Goal: Task Accomplishment & Management: Manage account settings

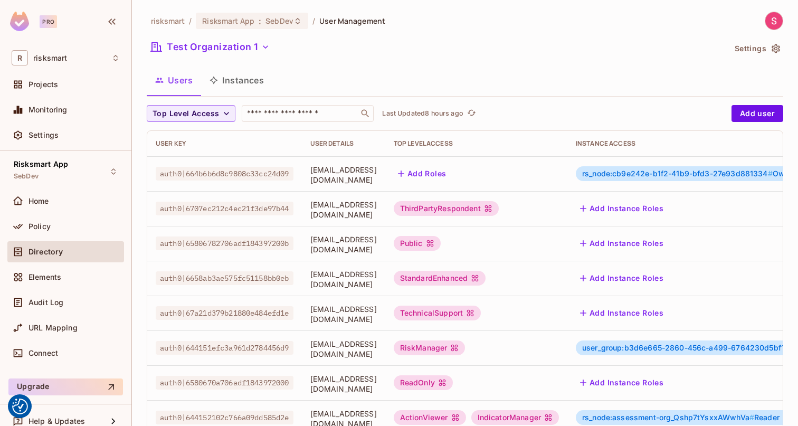
scroll to position [33, 0]
click at [62, 232] on div "Policy" at bounding box center [66, 226] width 108 height 13
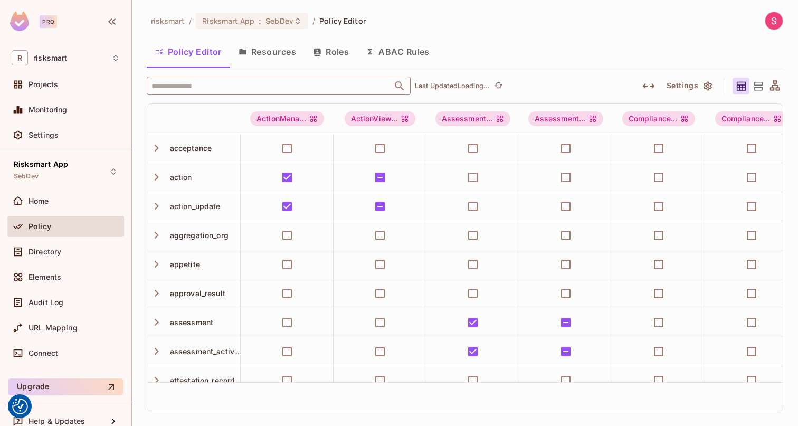
click at [234, 82] on input "text" at bounding box center [269, 86] width 241 height 18
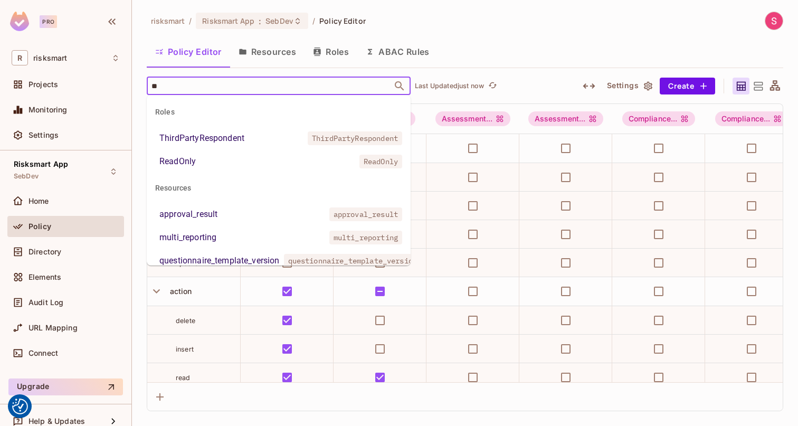
type input "*"
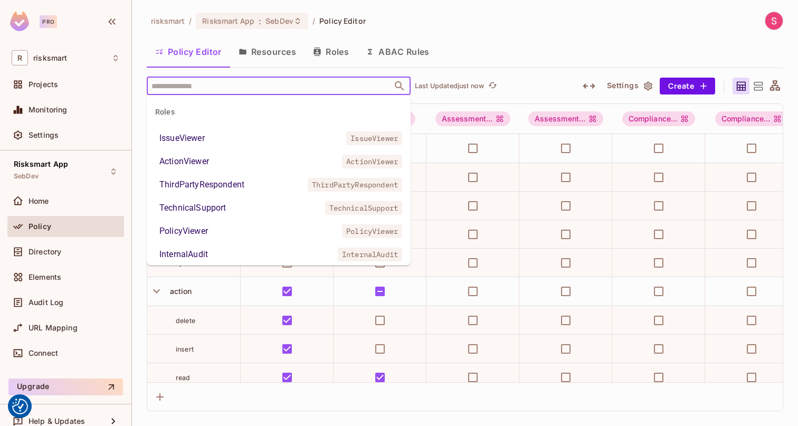
click at [474, 32] on div "risksmart / Risksmart App : SebDev / Policy Editor Policy Editor Resources Role…" at bounding box center [465, 212] width 637 height 400
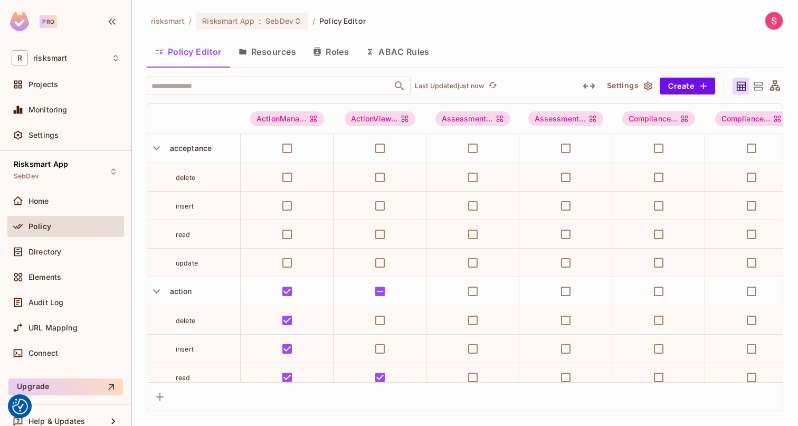
click at [593, 89] on icon "button" at bounding box center [589, 86] width 13 height 13
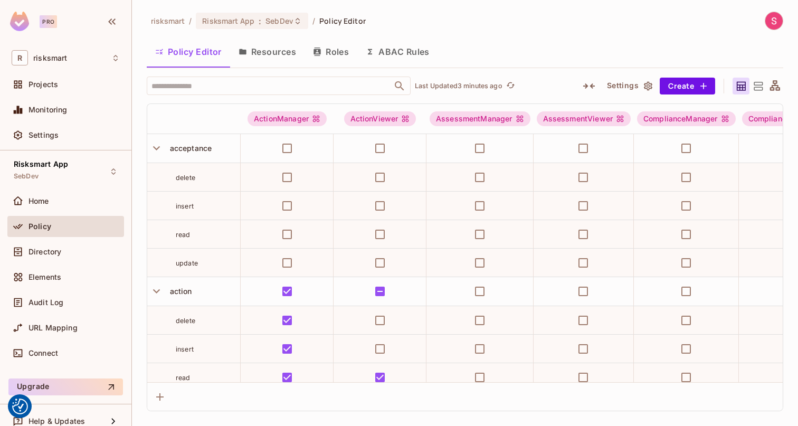
click at [345, 62] on button "Roles" at bounding box center [331, 52] width 53 height 26
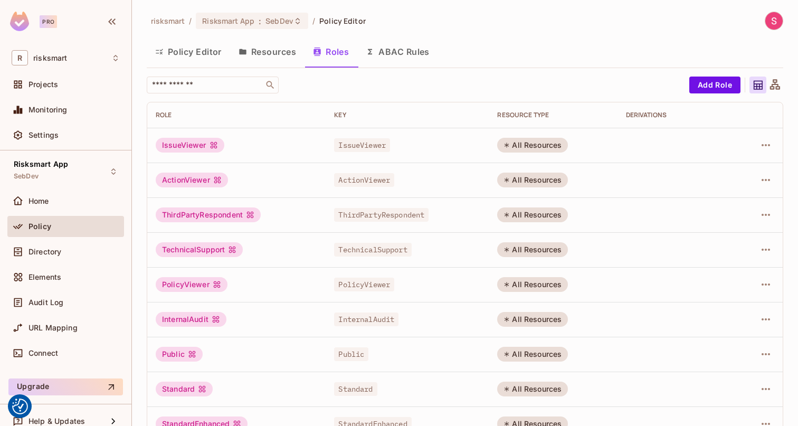
click at [208, 177] on div "ActionViewer" at bounding box center [192, 180] width 72 height 15
click at [762, 180] on icon "button" at bounding box center [766, 180] width 8 height 2
click at [740, 197] on li "Edit Role" at bounding box center [720, 204] width 93 height 23
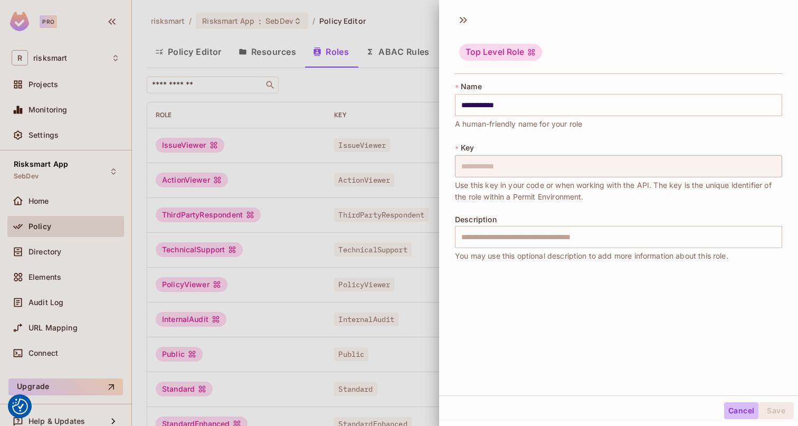
click at [738, 409] on button "Cancel" at bounding box center [741, 410] width 34 height 17
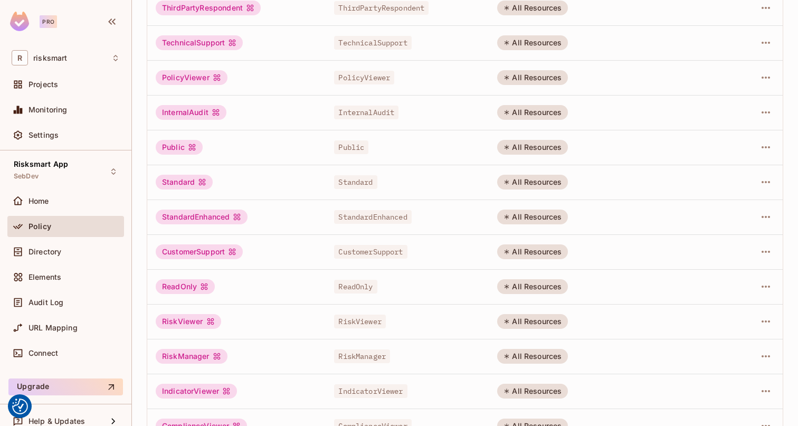
scroll to position [268, 0]
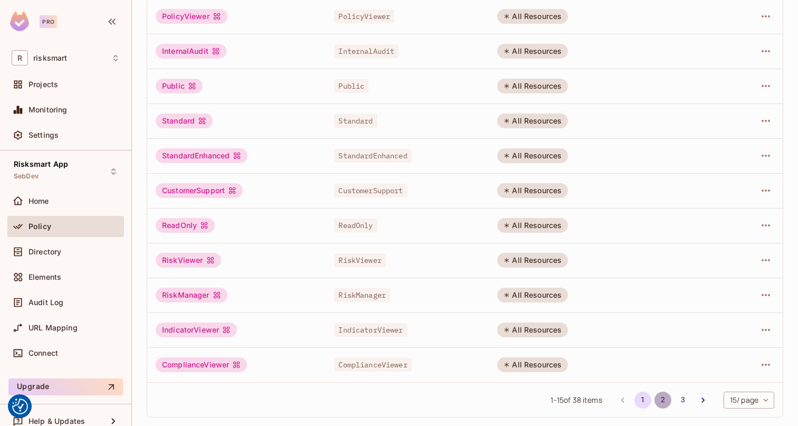
click at [663, 402] on button "2" at bounding box center [663, 400] width 17 height 17
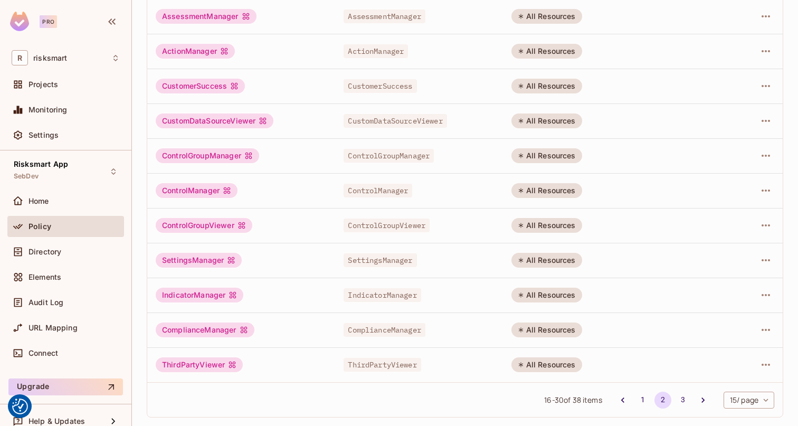
scroll to position [0, 0]
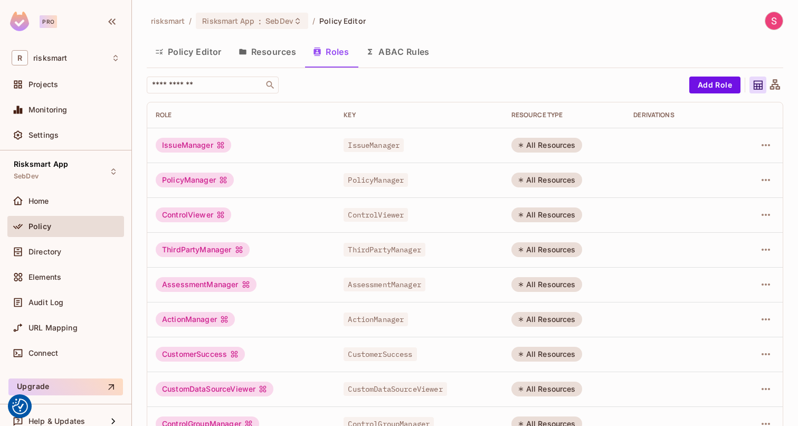
click at [197, 58] on button "Policy Editor" at bounding box center [188, 52] width 83 height 26
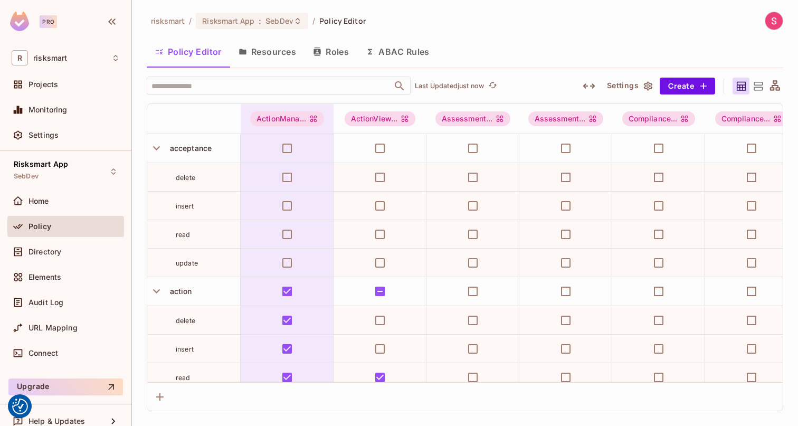
scroll to position [280, 4]
